Goal: Task Accomplishment & Management: Manage account settings

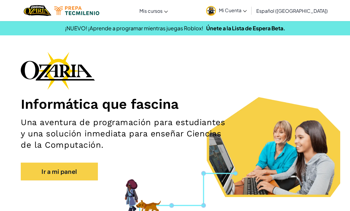
click at [250, 15] on link "Mi Cuenta" at bounding box center [226, 10] width 47 height 19
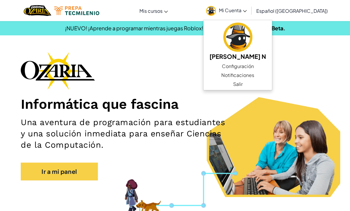
click at [245, 63] on link "Configuración" at bounding box center [238, 66] width 69 height 9
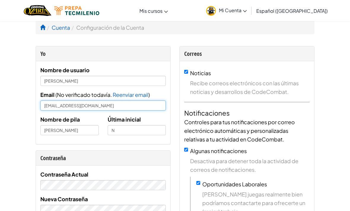
click at [105, 105] on input "[EMAIL_ADDRESS][DOMAIN_NAME]" at bounding box center [103, 105] width 126 height 10
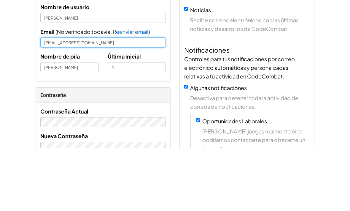
click at [43, 100] on input "[EMAIL_ADDRESS][DOMAIN_NAME]" at bounding box center [103, 105] width 126 height 10
click at [41, 100] on input "[EMAIL_ADDRESS][DOMAIN_NAME]" at bounding box center [103, 105] width 126 height 10
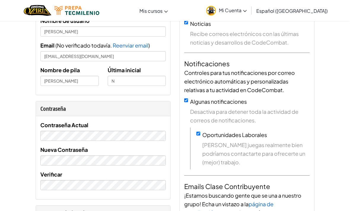
scroll to position [42, 0]
